Goal: Information Seeking & Learning: Learn about a topic

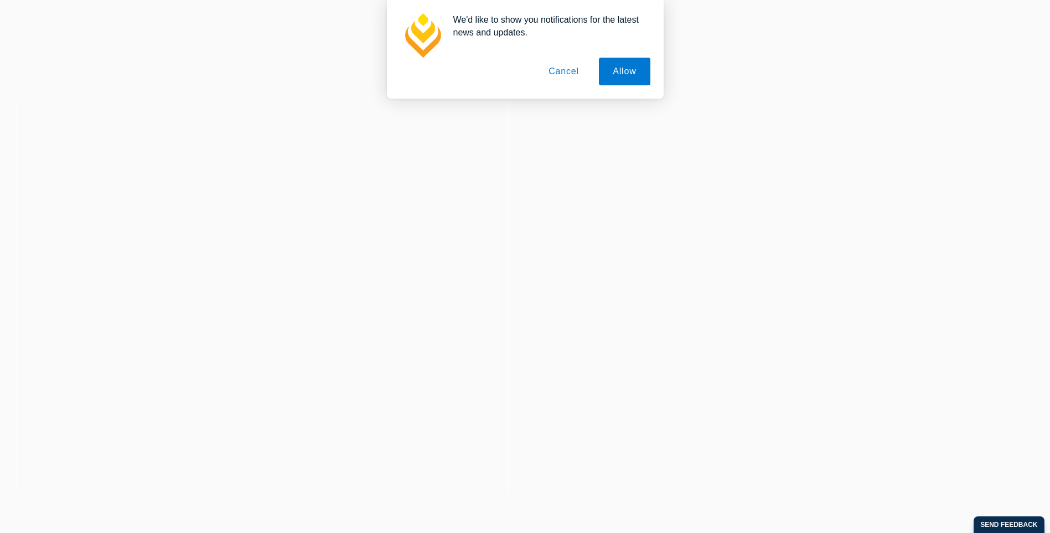
click at [572, 77] on button "Cancel" at bounding box center [564, 72] width 58 height 28
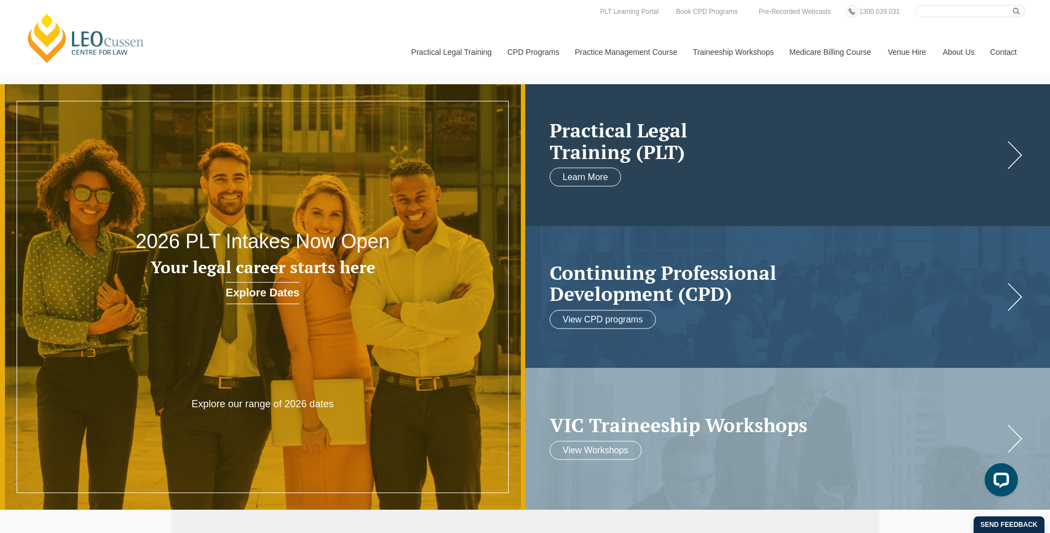
click at [675, 151] on h2 "Practical Legal Training (PLT)" at bounding box center [777, 141] width 454 height 43
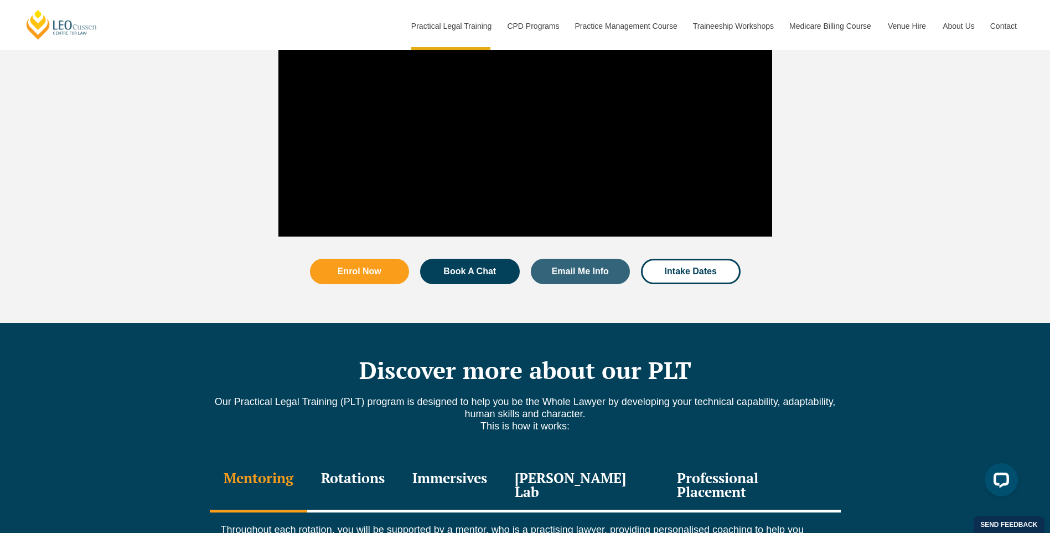
scroll to position [1439, 0]
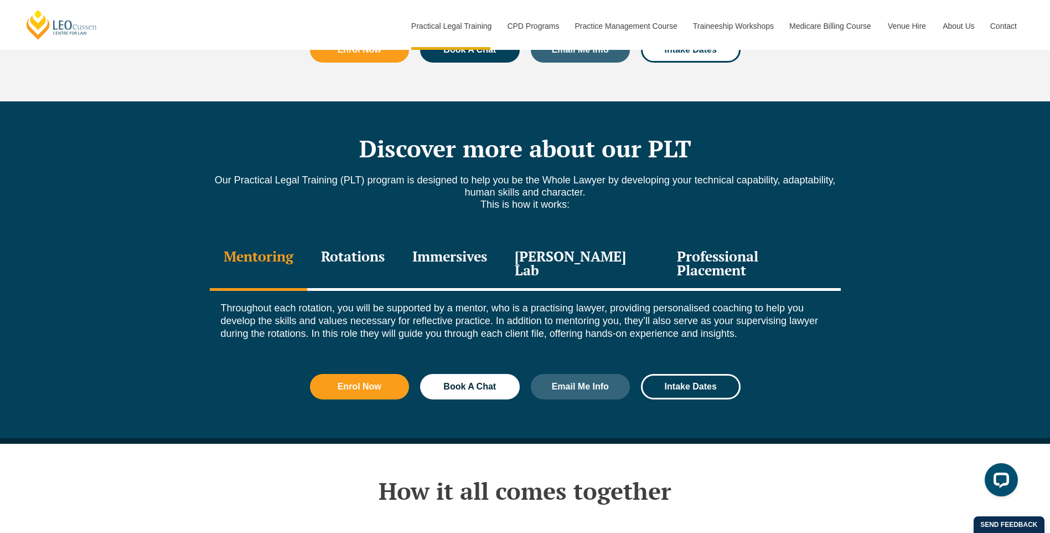
click at [378, 238] on div "Rotations" at bounding box center [352, 264] width 91 height 53
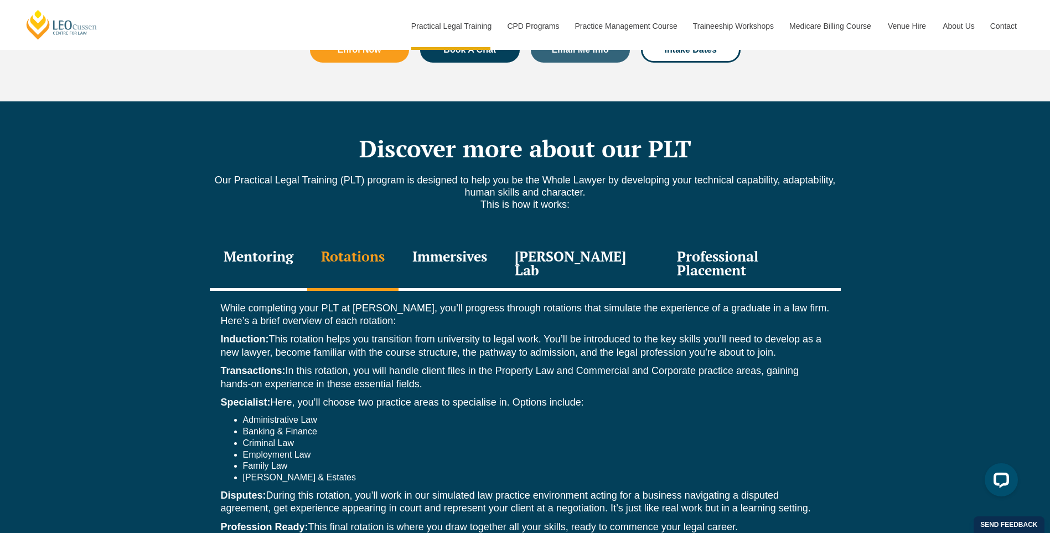
click at [453, 238] on div "Immersives" at bounding box center [450, 264] width 102 height 53
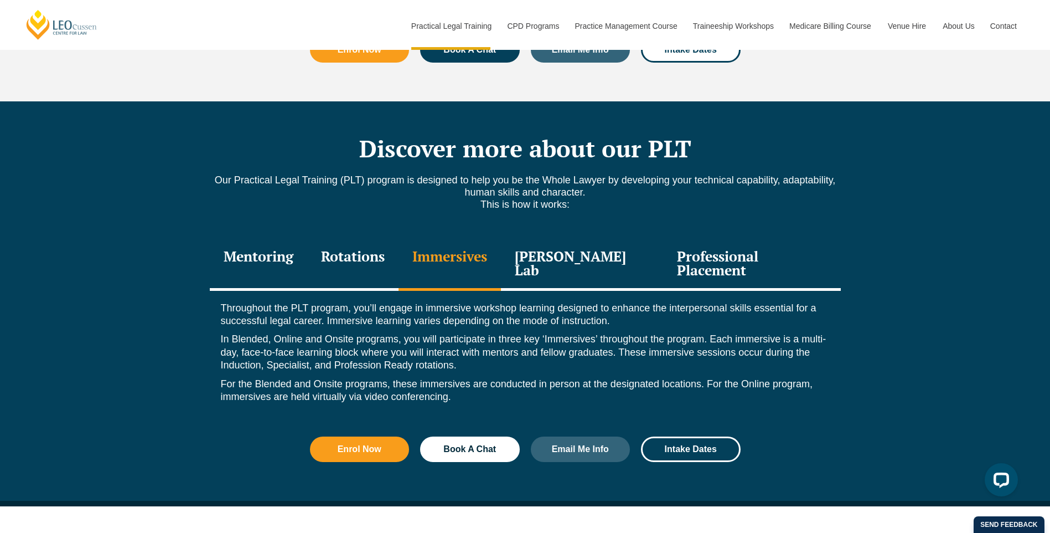
click at [568, 238] on div "[PERSON_NAME] Lab" at bounding box center [582, 264] width 163 height 53
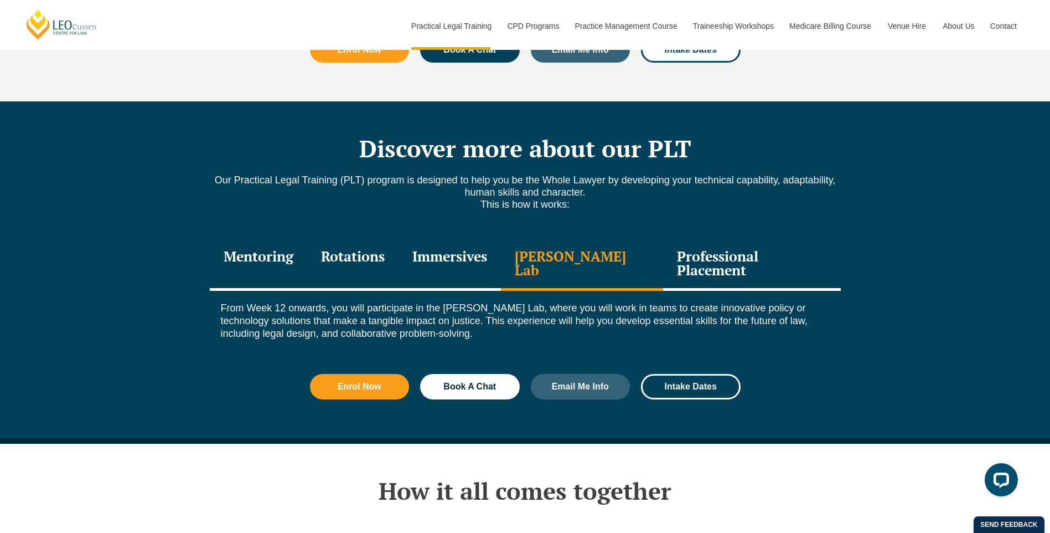
click at [720, 238] on div "Professional Placement" at bounding box center [751, 264] width 177 height 53
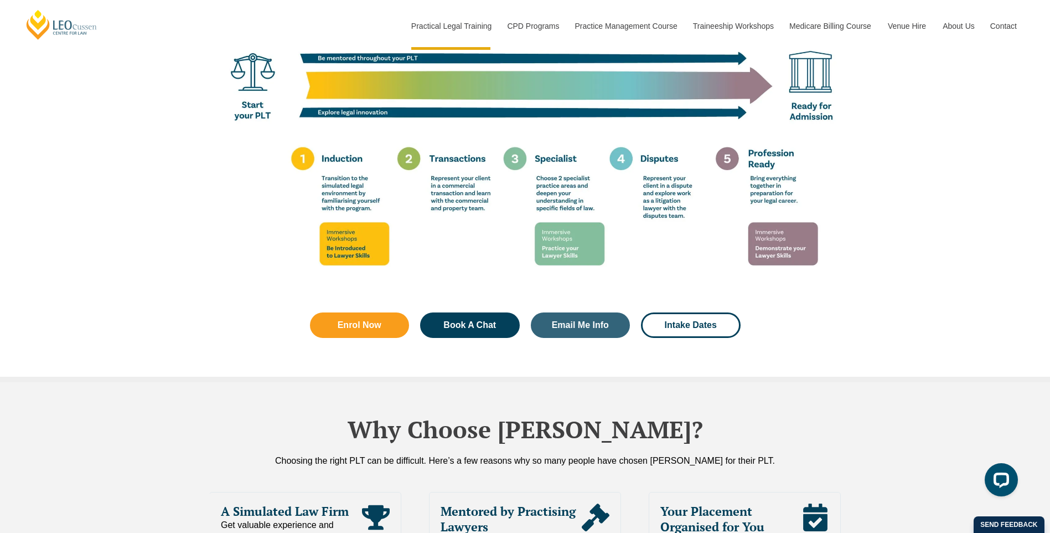
scroll to position [2214, 0]
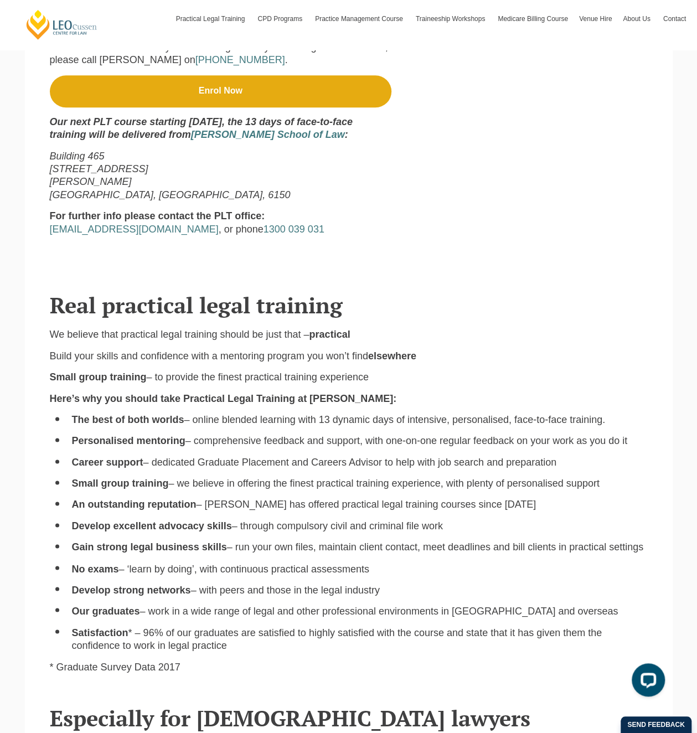
scroll to position [159, 0]
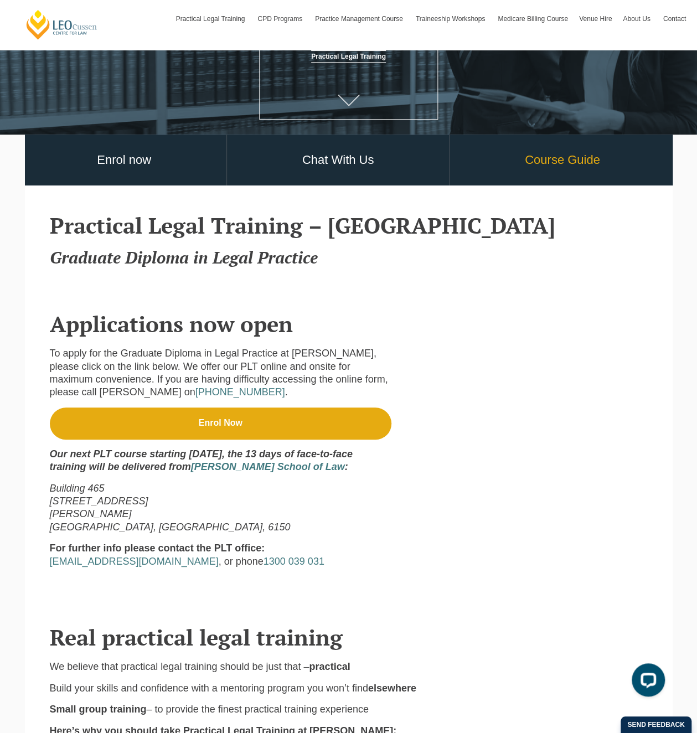
click at [588, 164] on link "Course Guide" at bounding box center [561, 160] width 225 height 51
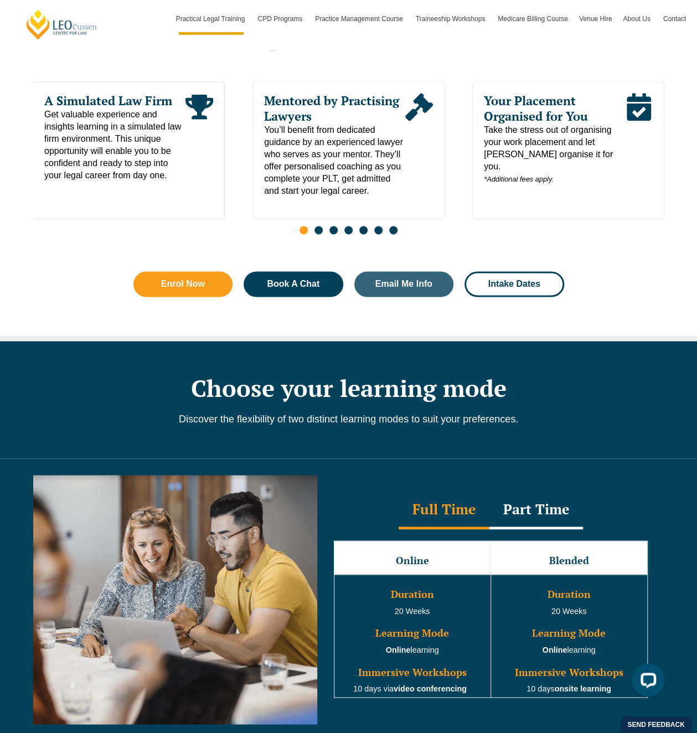
scroll to position [775, 0]
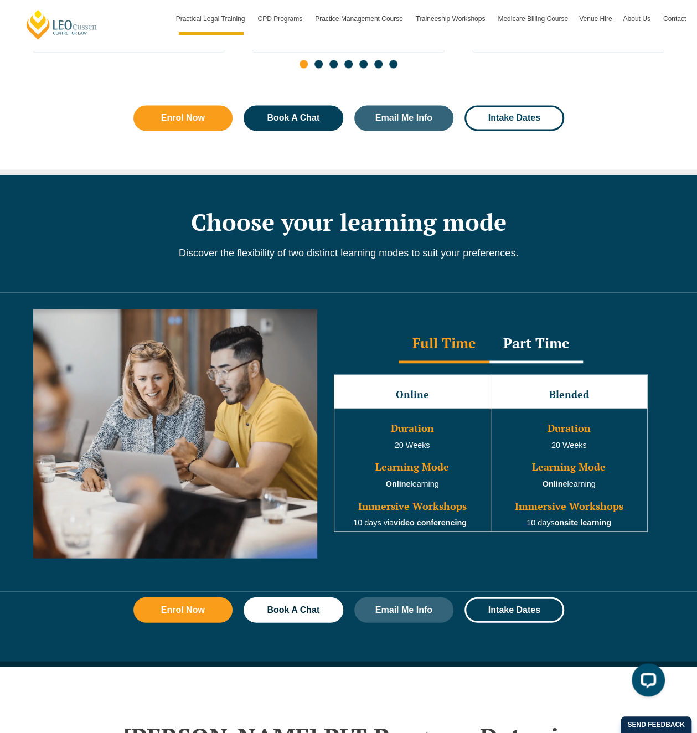
click at [557, 336] on div "Part Time" at bounding box center [536, 343] width 94 height 39
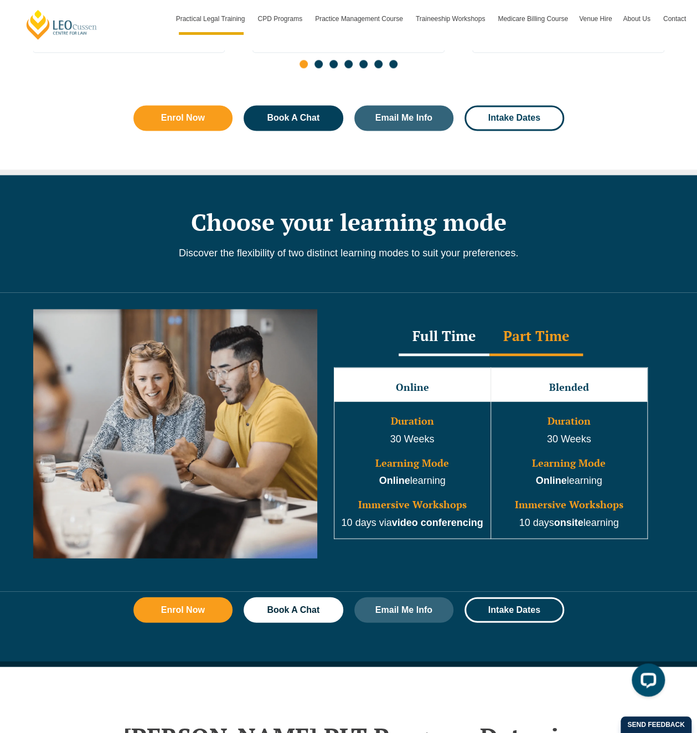
click at [461, 325] on div "Full Time" at bounding box center [444, 336] width 91 height 39
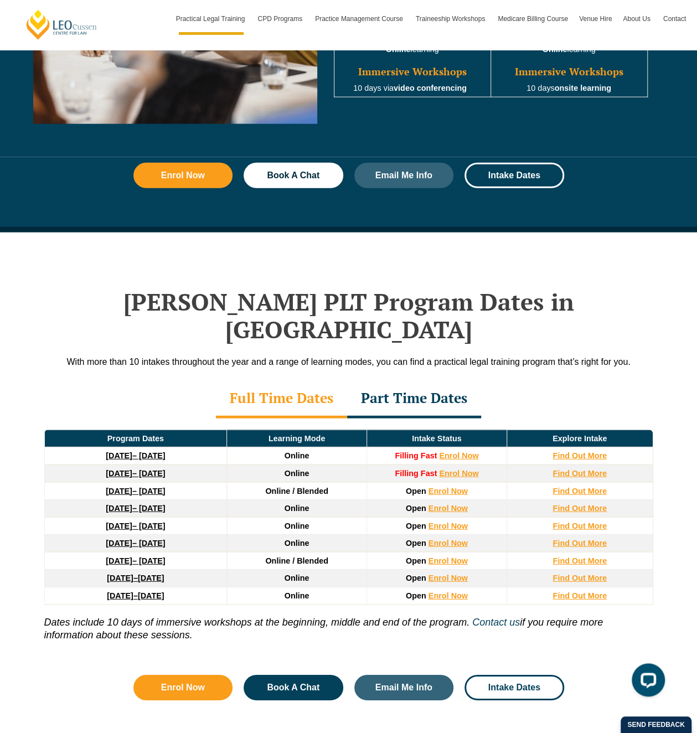
scroll to position [1329, 0]
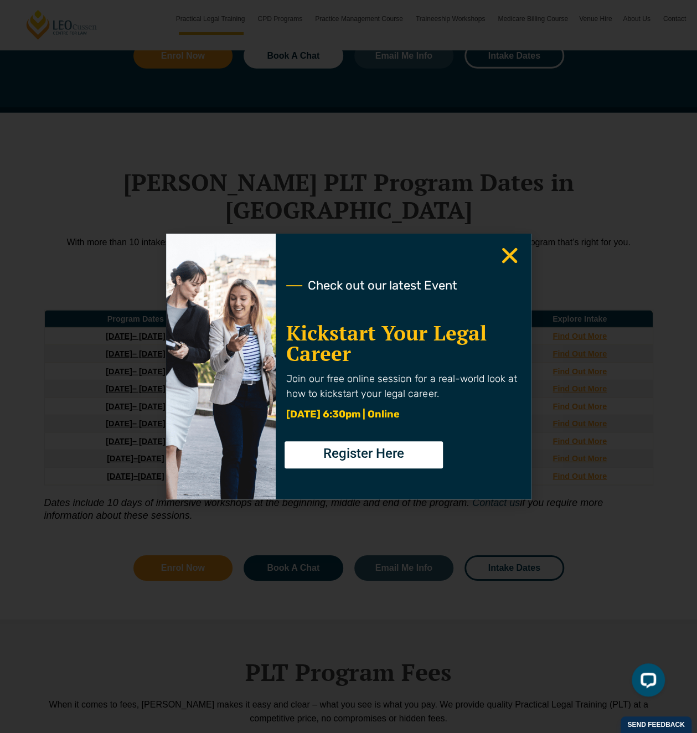
click at [513, 255] on icon "Close" at bounding box center [510, 256] width 22 height 22
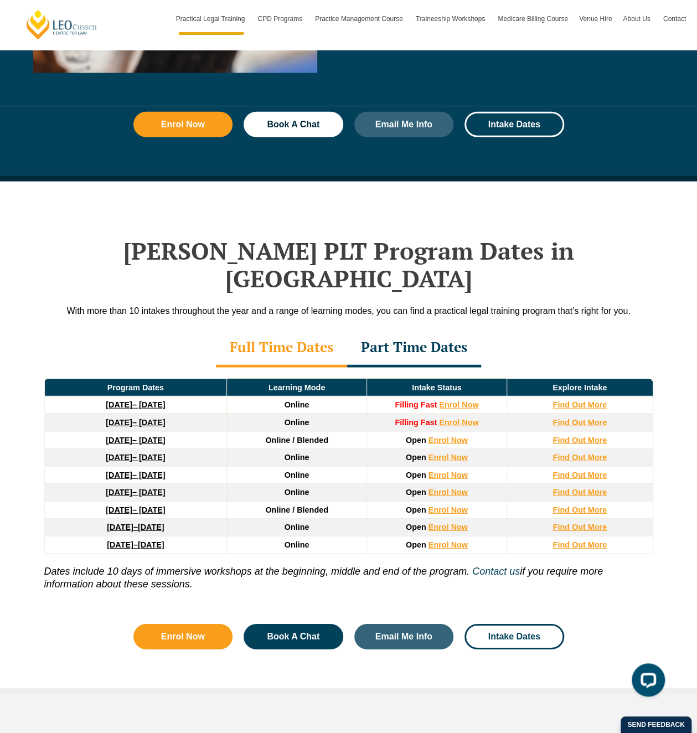
scroll to position [1348, 0]
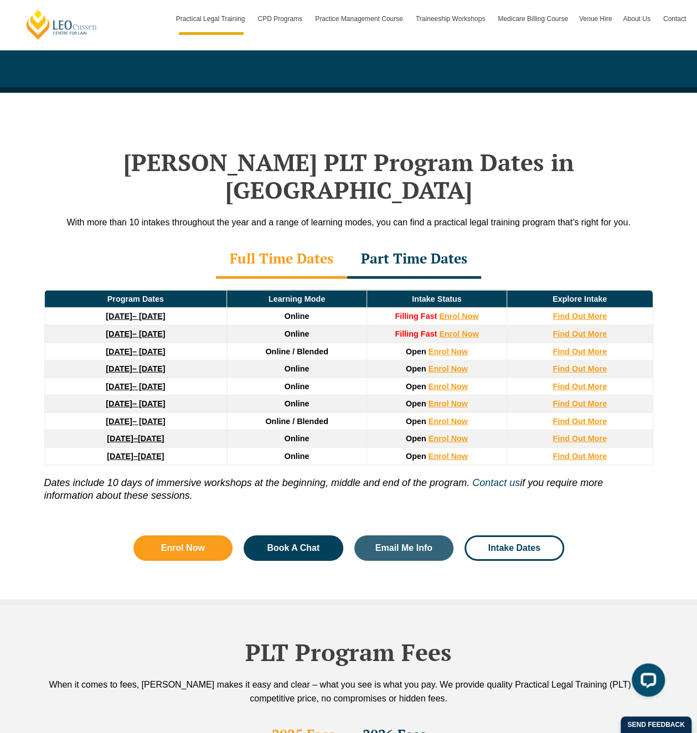
click at [281, 240] on div "Full Time Dates" at bounding box center [281, 259] width 131 height 39
click at [370, 240] on div "Part Time Dates" at bounding box center [414, 259] width 134 height 39
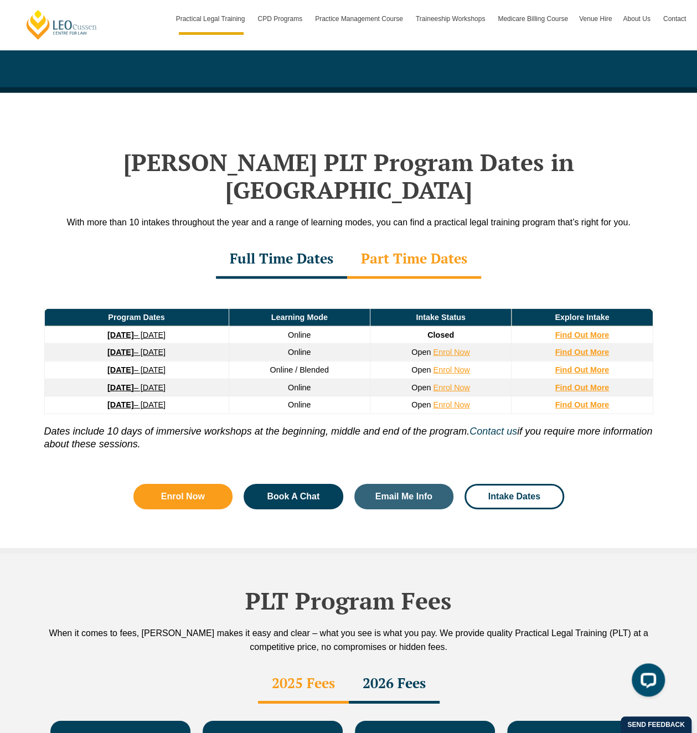
click at [283, 240] on div "Full Time Dates" at bounding box center [281, 259] width 131 height 39
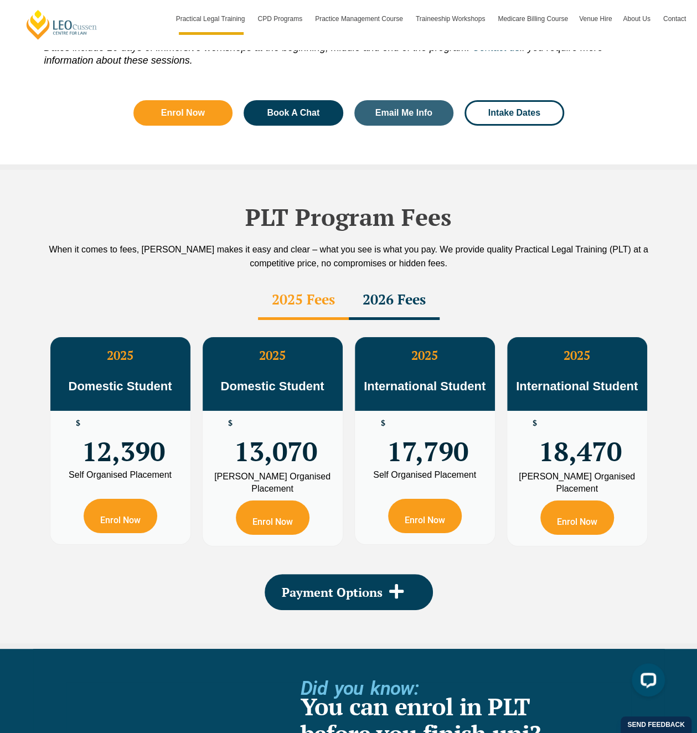
scroll to position [1847, 0]
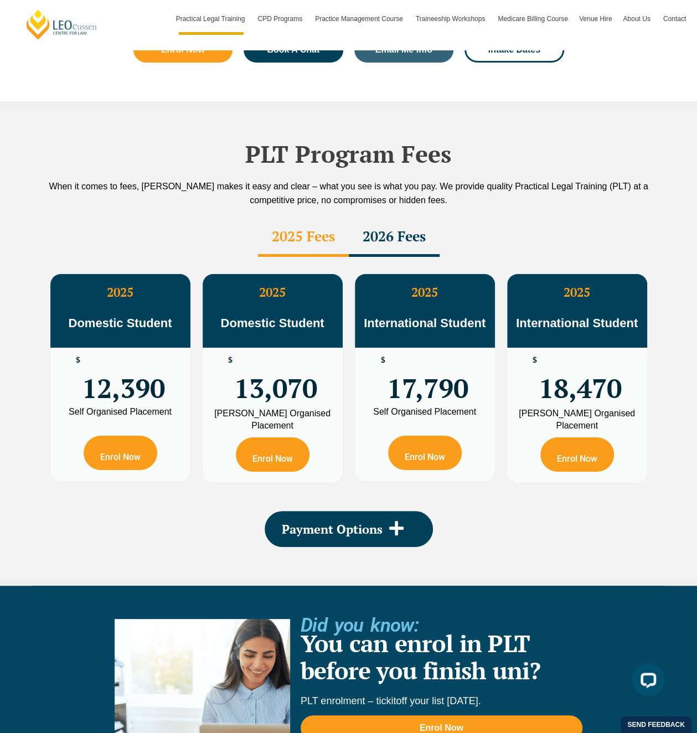
click at [149, 480] on div "PLT Program Fees When it comes to fees, Leo Cussen makes it easy and clear – wh…" at bounding box center [348, 343] width 631 height 473
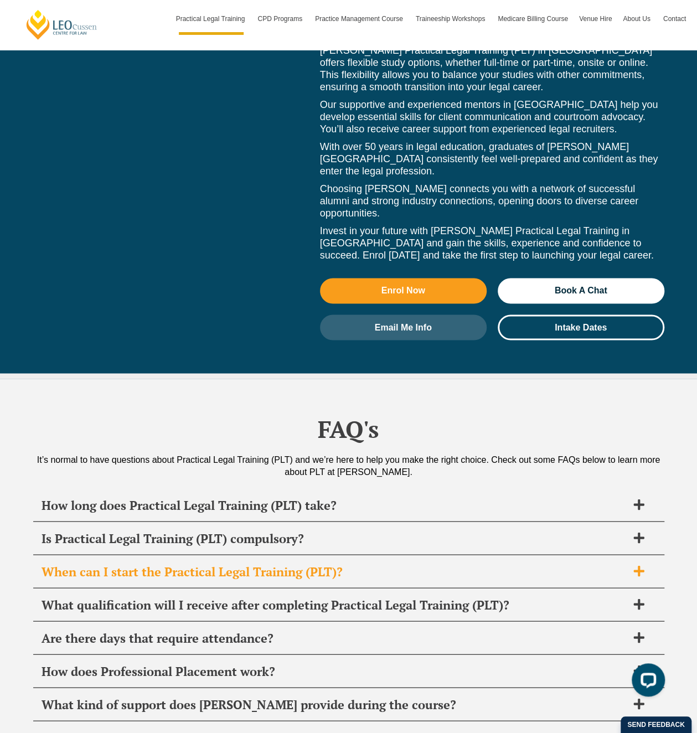
scroll to position [4947, 0]
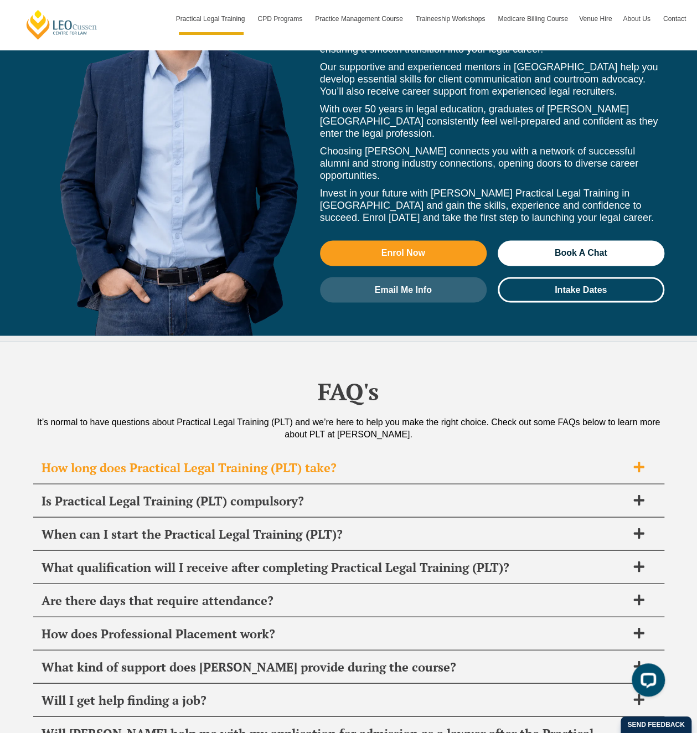
click at [642, 461] on icon at bounding box center [639, 467] width 12 height 12
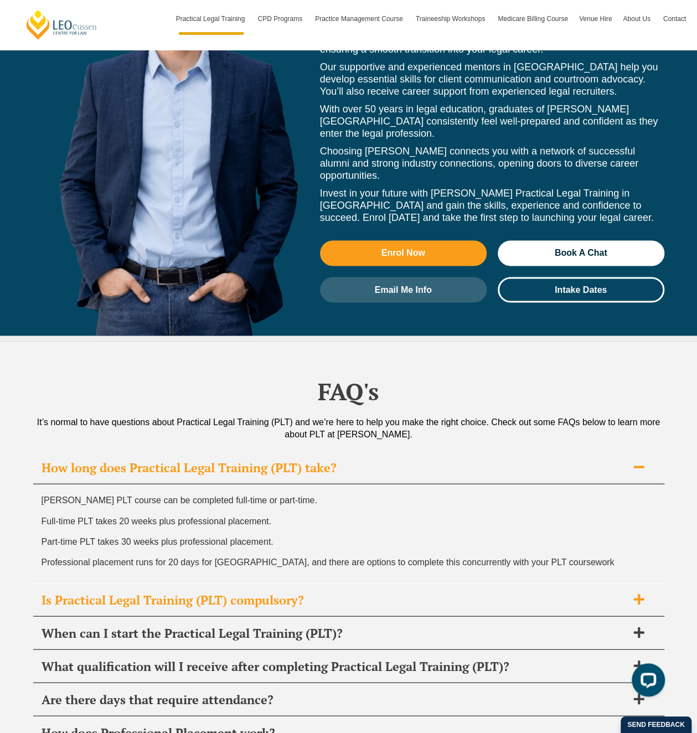
click at [638, 593] on icon at bounding box center [638, 598] width 11 height 11
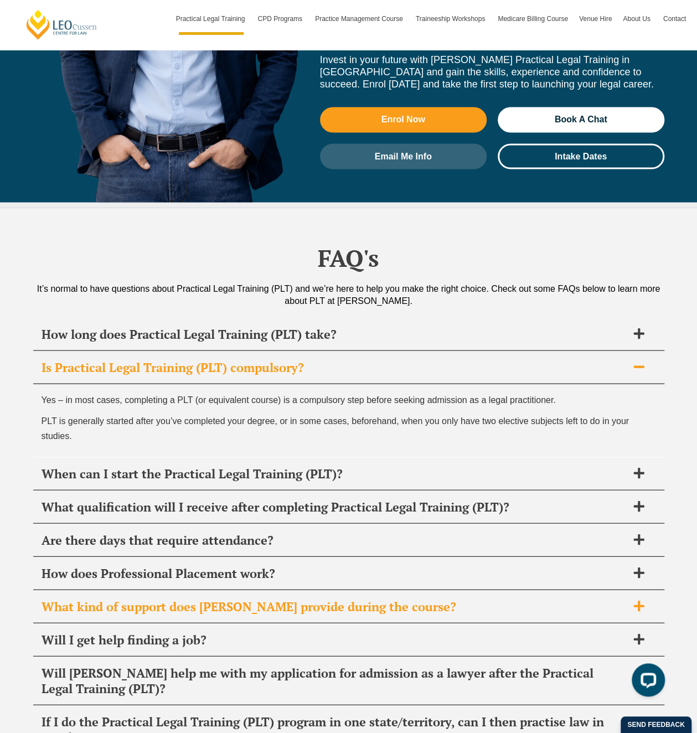
scroll to position [5168, 0]
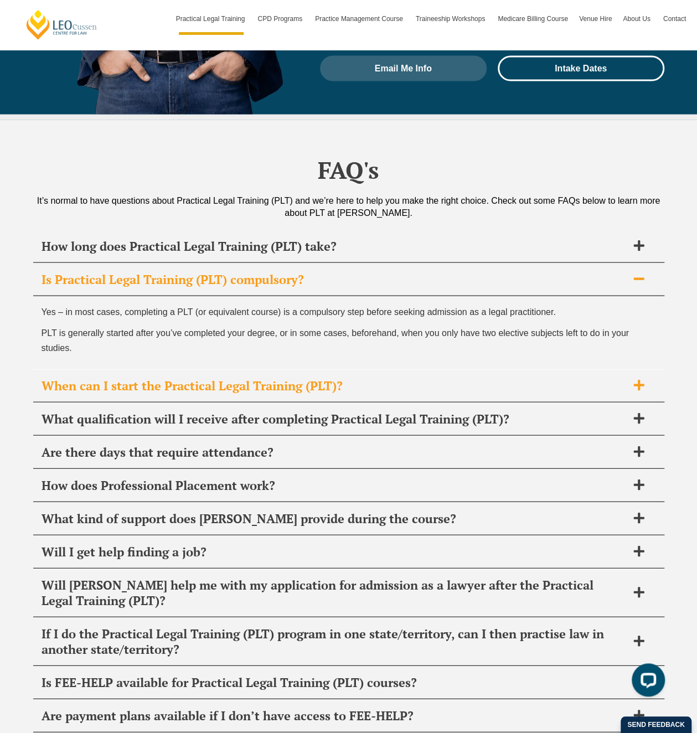
click at [639, 379] on icon at bounding box center [638, 384] width 11 height 11
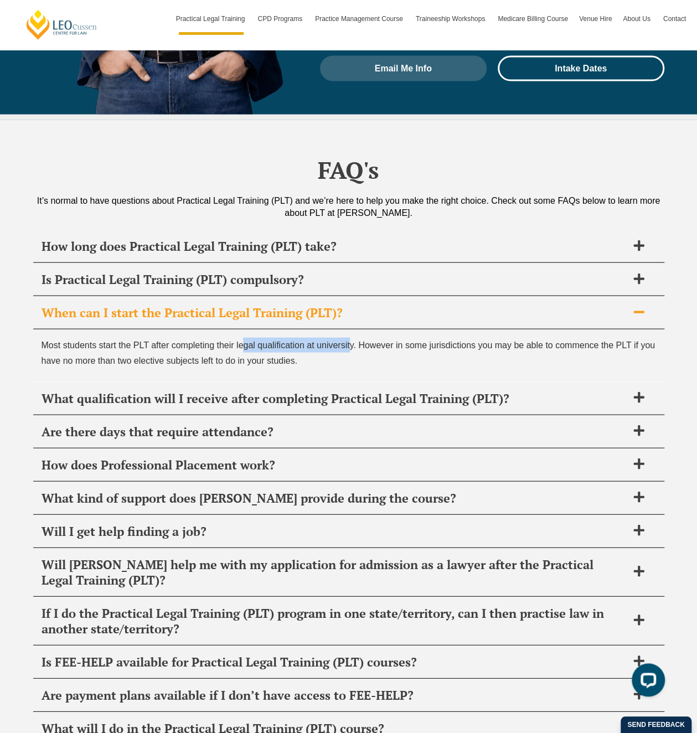
drag, startPoint x: 241, startPoint y: 280, endPoint x: 351, endPoint y: 281, distance: 109.6
click at [351, 340] on span "Most students start the PLT after completing their legal qualification at unive…" at bounding box center [348, 352] width 613 height 24
drag, startPoint x: 351, startPoint y: 281, endPoint x: 375, endPoint y: 285, distance: 24.8
click at [375, 340] on span "Most students start the PLT after completing their legal qualification at unive…" at bounding box center [348, 352] width 613 height 24
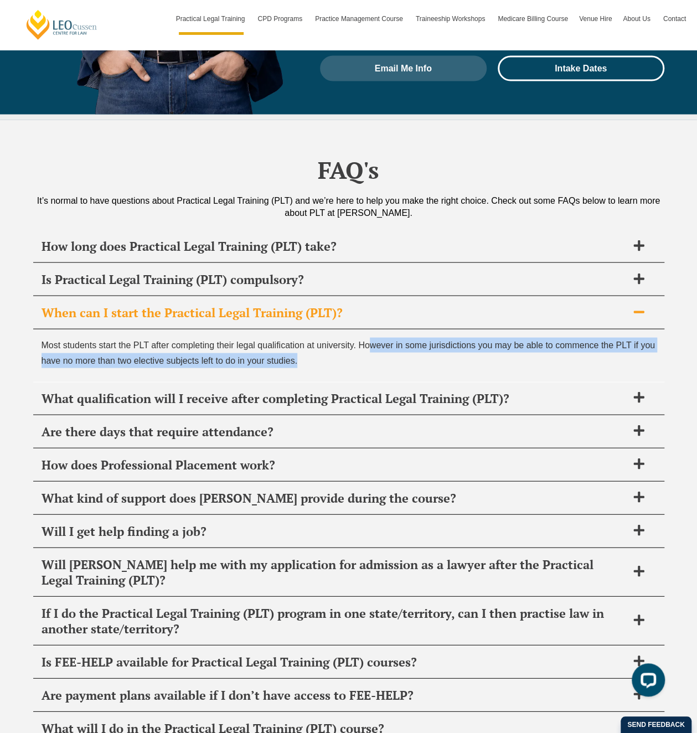
drag, startPoint x: 371, startPoint y: 282, endPoint x: 627, endPoint y: 293, distance: 256.0
click at [627, 337] on p "Most students start the PLT after completing their legal qualification at unive…" at bounding box center [349, 352] width 614 height 30
click at [290, 340] on span "Most students start the PLT after completing their legal qualification at unive…" at bounding box center [348, 352] width 613 height 24
